Goal: Browse casually: Explore the website without a specific task or goal

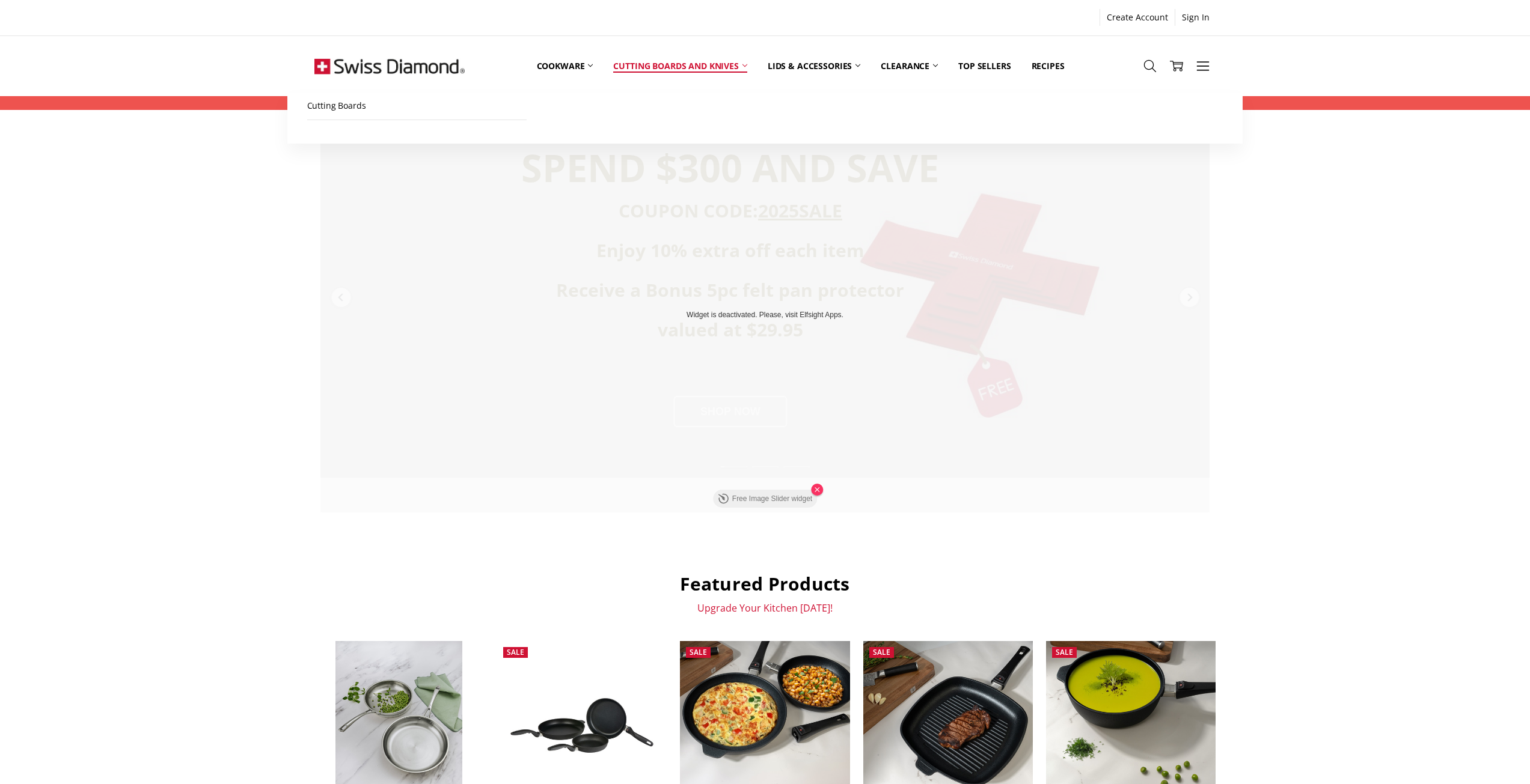
click at [699, 67] on link "Cutting boards and knives" at bounding box center [680, 66] width 154 height 53
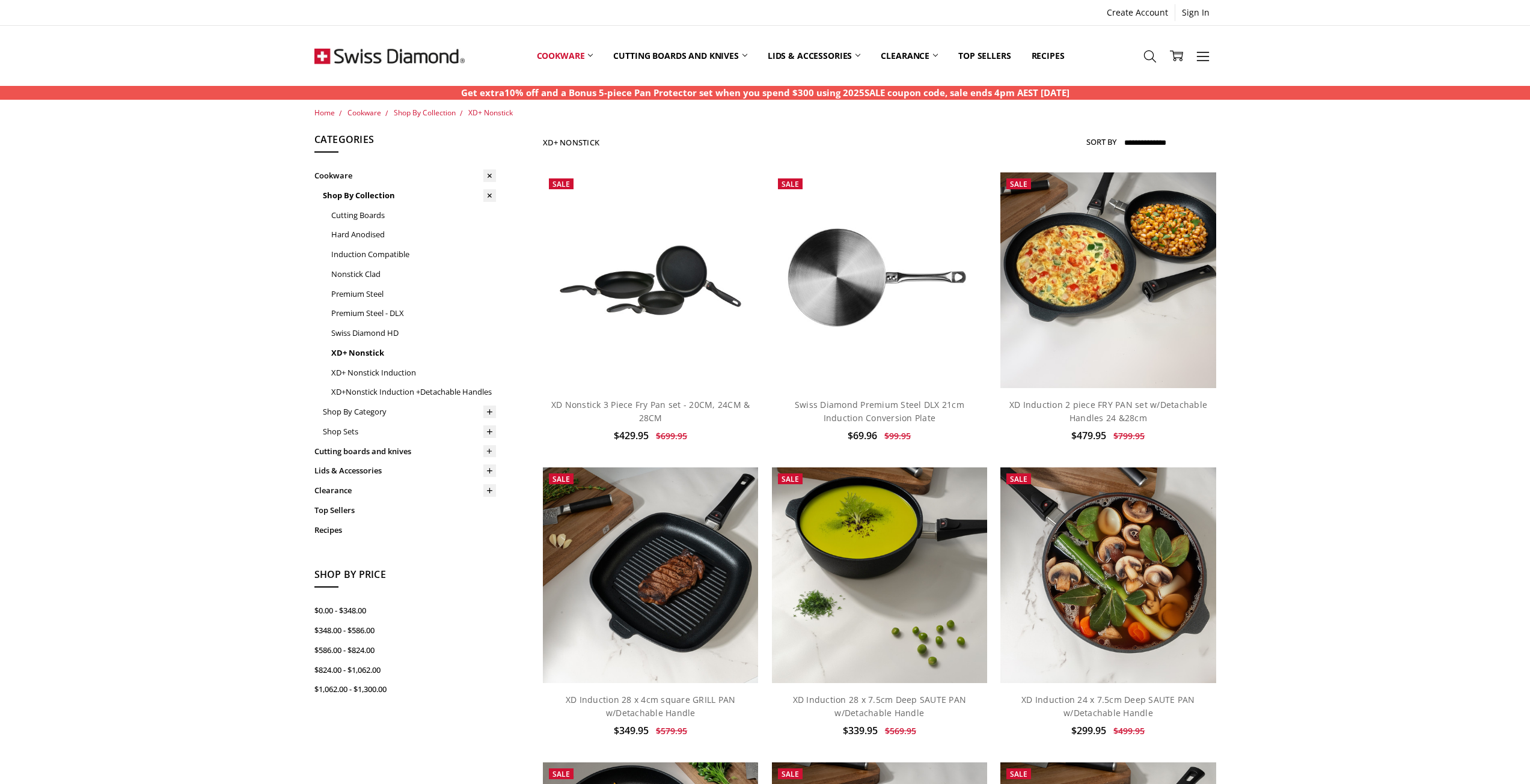
click at [399, 52] on img at bounding box center [389, 55] width 150 height 60
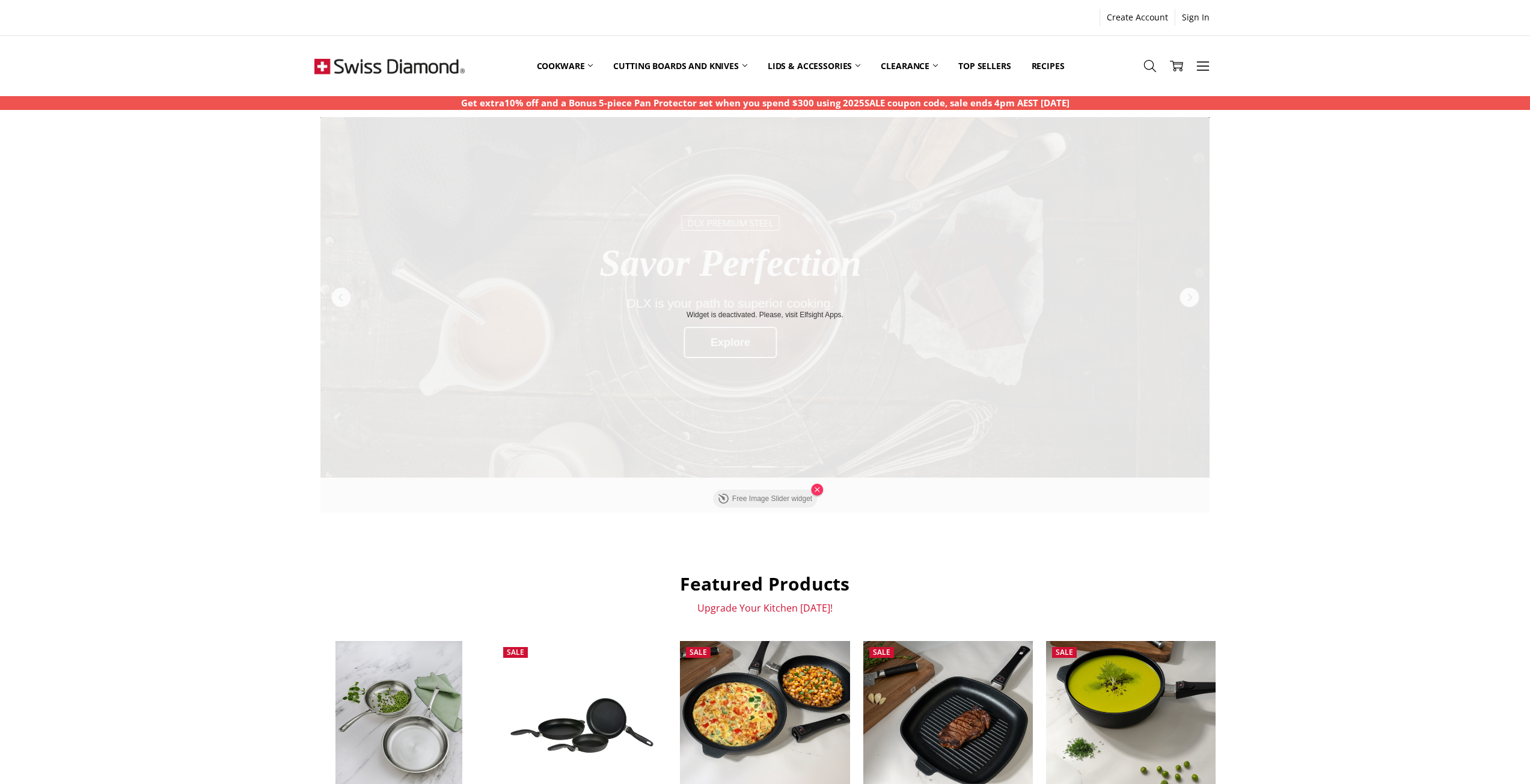
drag, startPoint x: 1378, startPoint y: 458, endPoint x: 1347, endPoint y: 467, distance: 32.3
click at [1378, 458] on div "SPEND $300 AND SAVE COUPON CODE: 2025SALE Enjoy 10% extra off each item Receive…" at bounding box center [765, 777] width 1530 height 1319
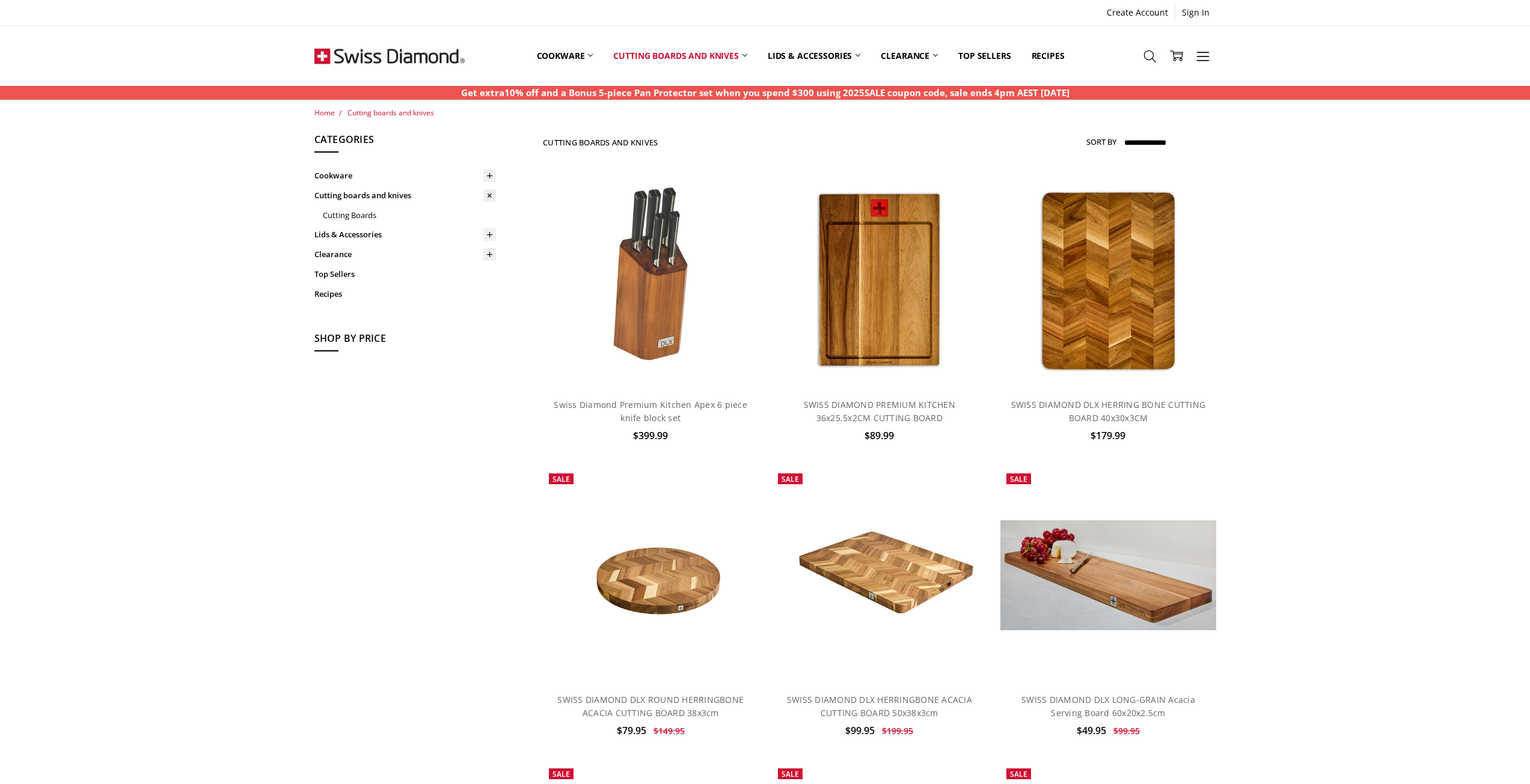
click at [406, 52] on img at bounding box center [389, 55] width 150 height 60
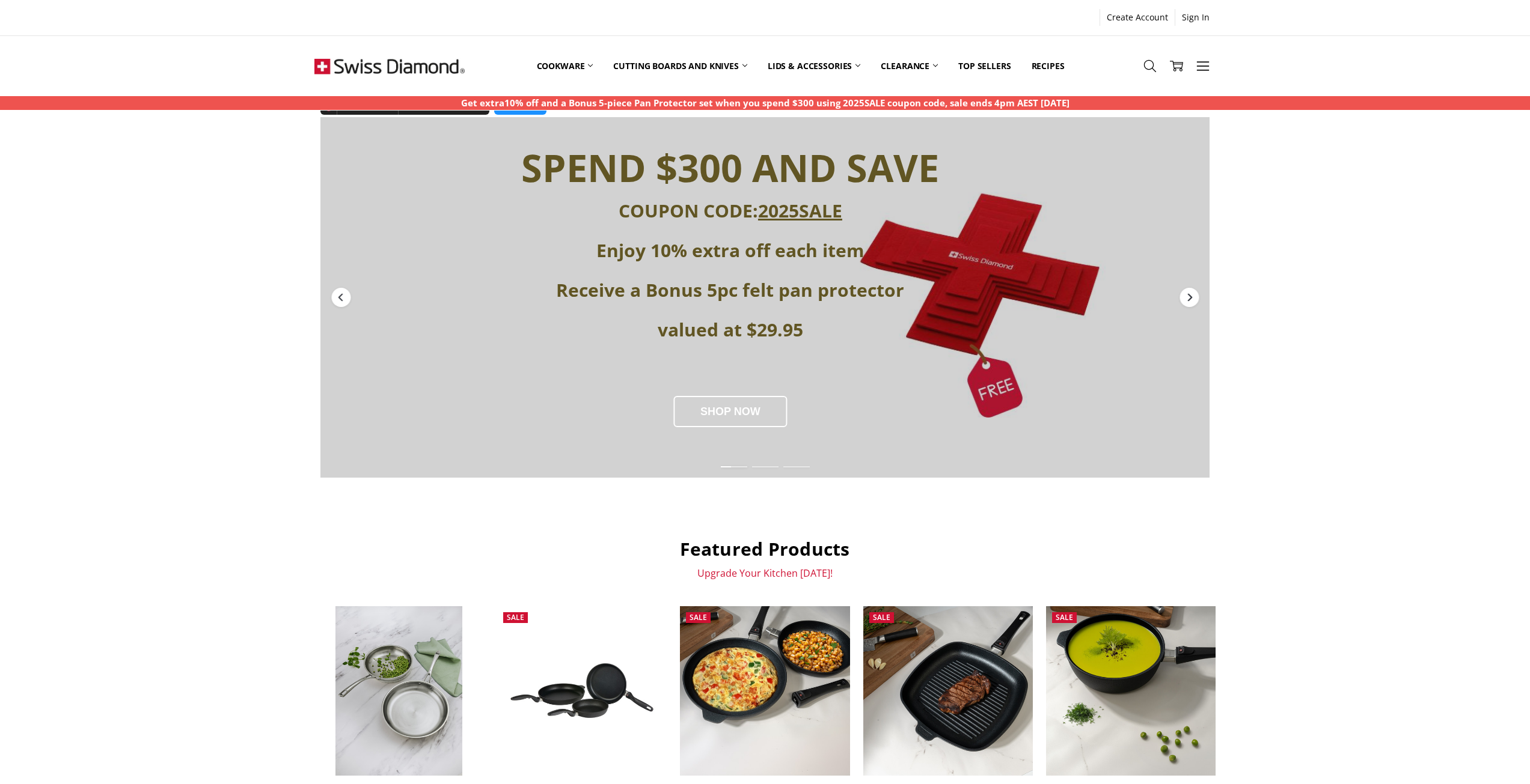
click at [1192, 305] on div "Next" at bounding box center [1188, 296] width 19 height 19
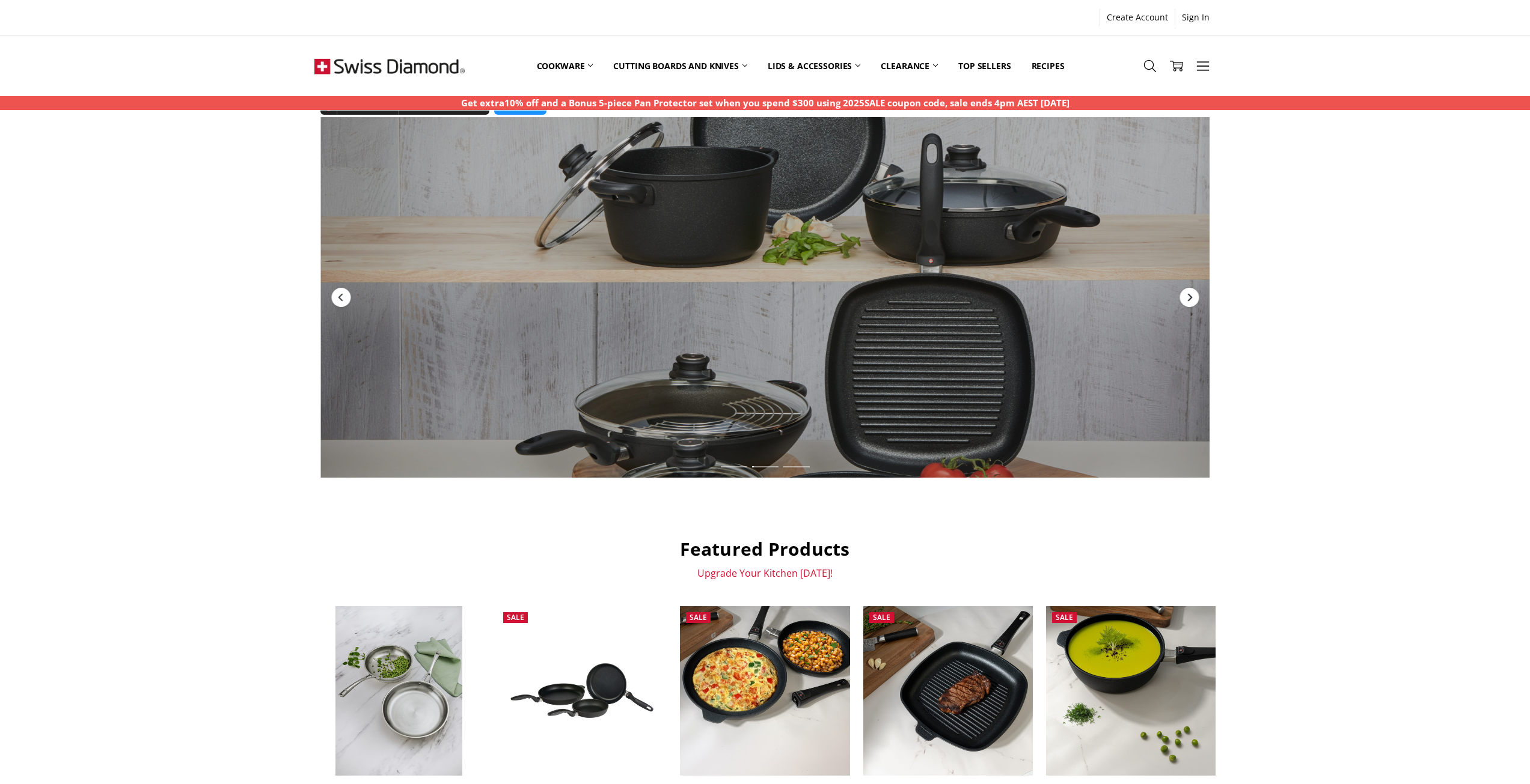
click at [1192, 305] on div "Next" at bounding box center [1188, 296] width 19 height 19
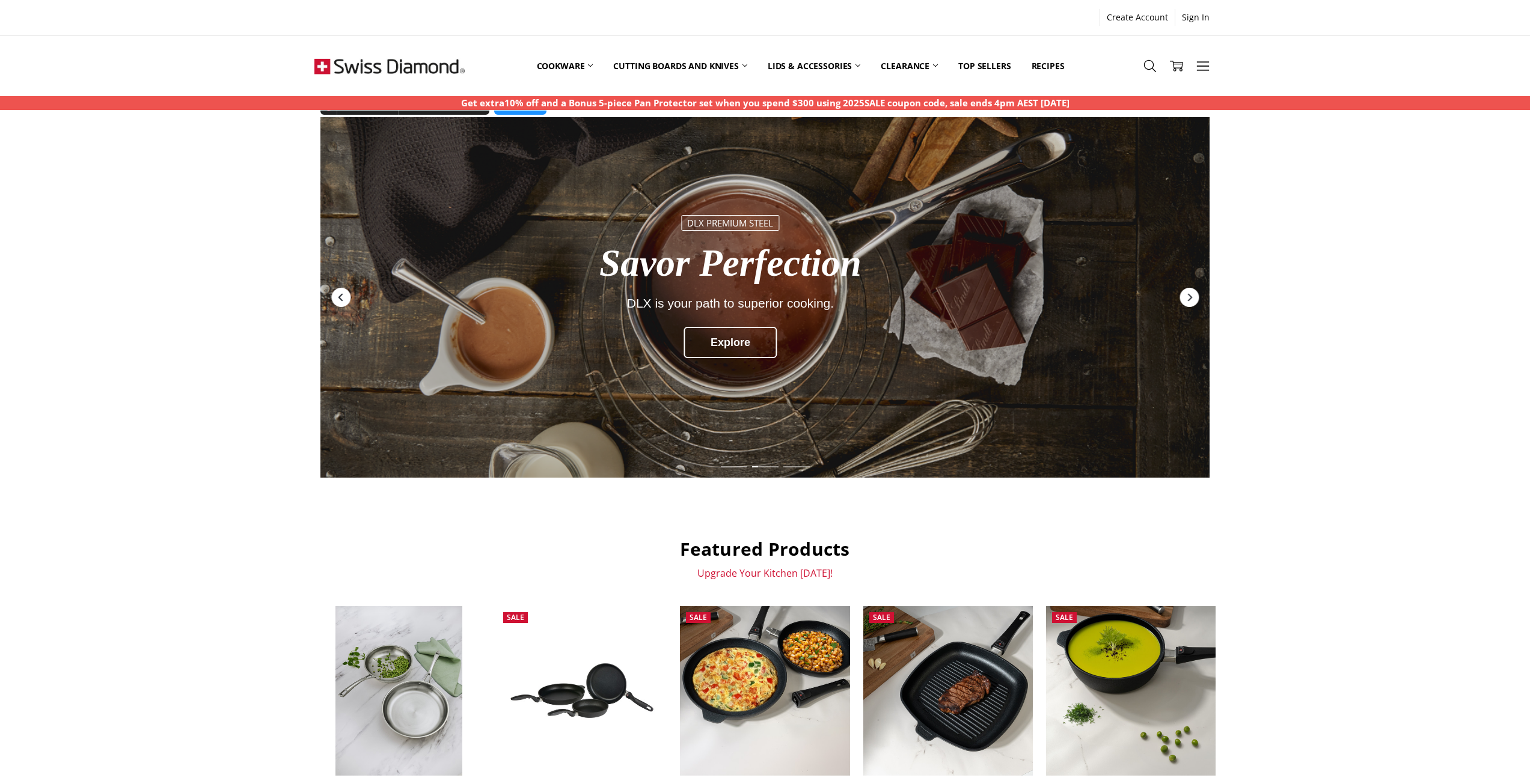
click at [340, 297] on icon "Previous" at bounding box center [340, 298] width 4 height 8
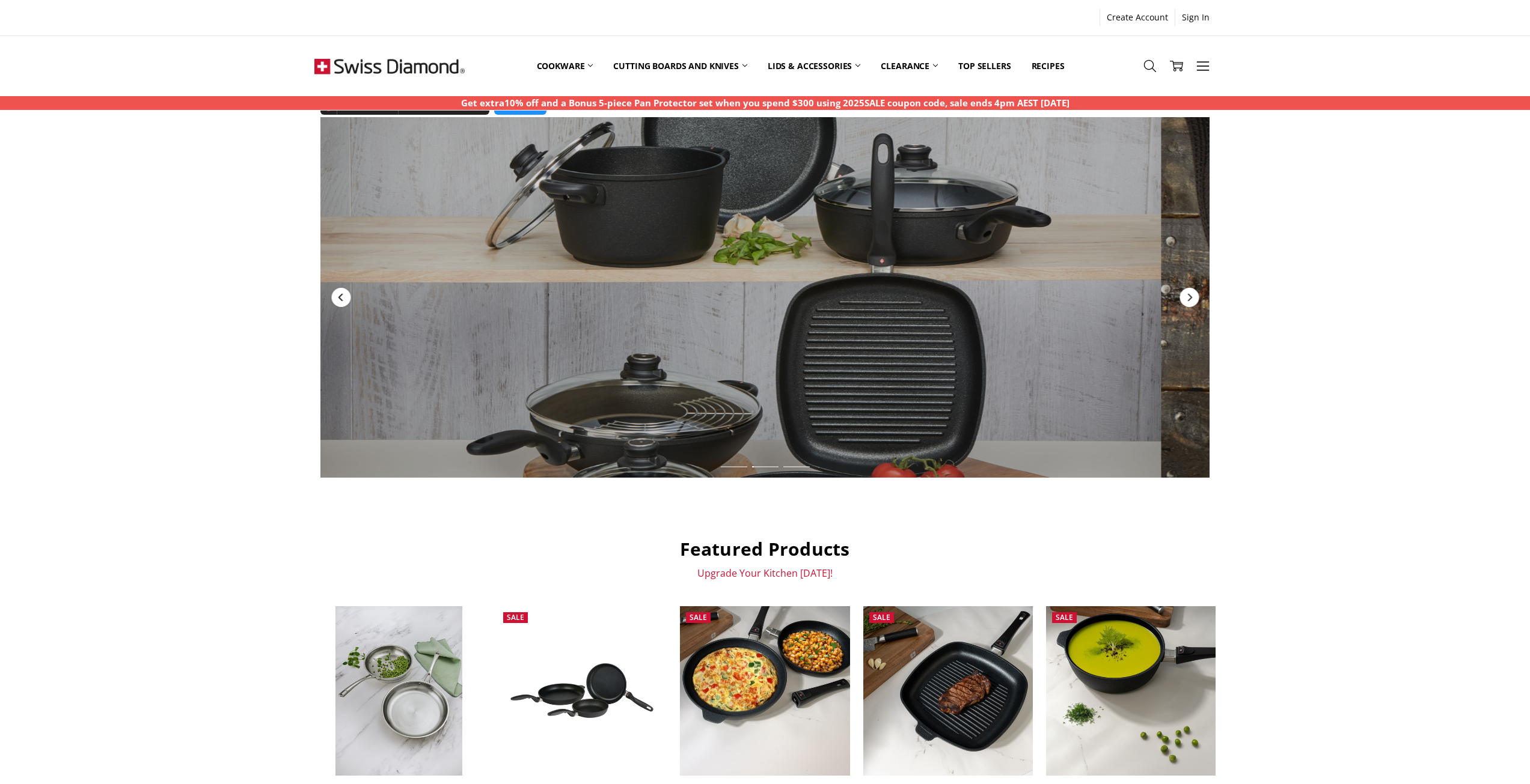
click at [340, 297] on icon "Previous" at bounding box center [340, 298] width 4 height 8
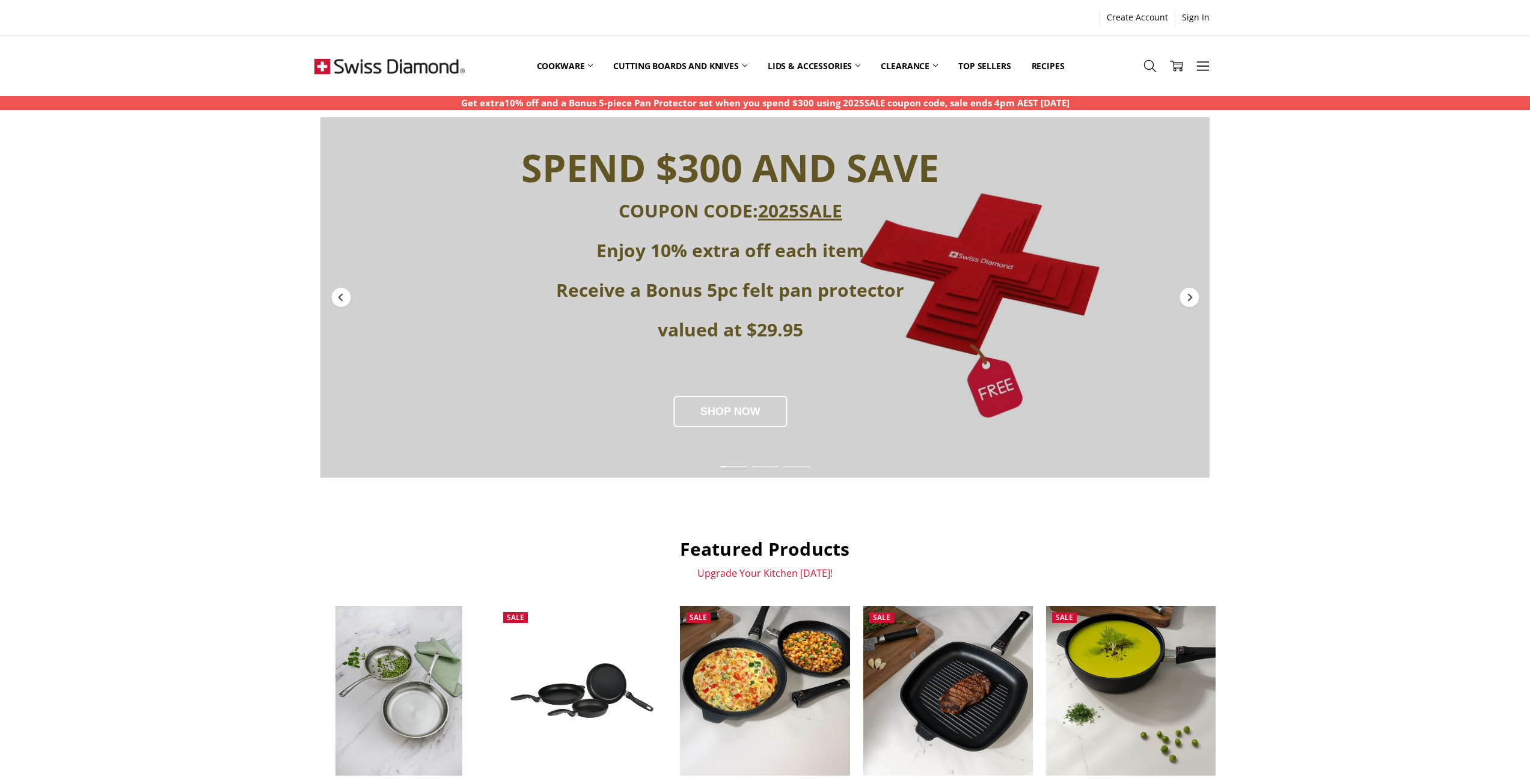
click at [1276, 383] on div "SPEND $300 AND SAVE COUPON CODE: 2025SALE Enjoy 10% extra off each item Receive…" at bounding box center [765, 759] width 1530 height 1284
